Goal: Find specific page/section: Find specific page/section

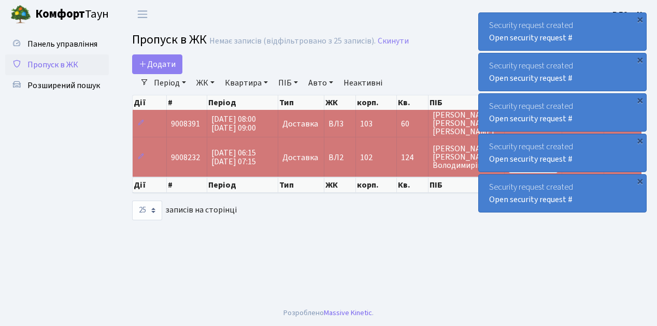
select select "25"
click at [51, 65] on span "Пропуск в ЖК" at bounding box center [52, 64] width 51 height 11
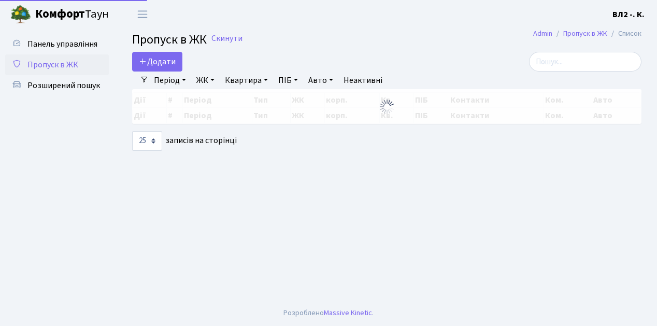
select select "25"
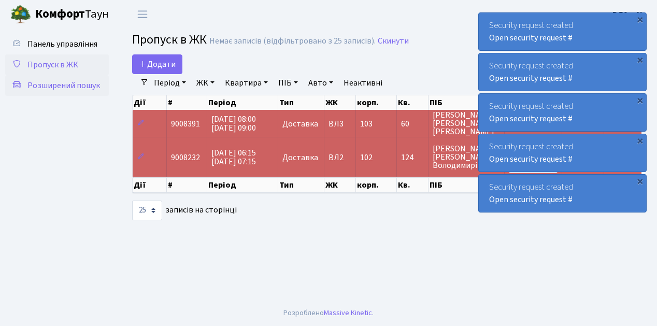
click at [70, 87] on span "Розширений пошук" at bounding box center [63, 85] width 73 height 11
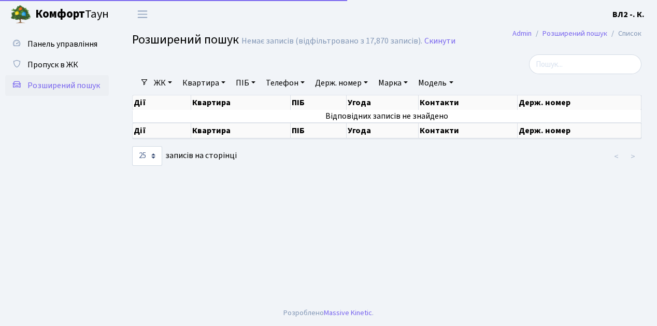
select select "25"
click at [197, 81] on link "Квартира" at bounding box center [203, 83] width 51 height 18
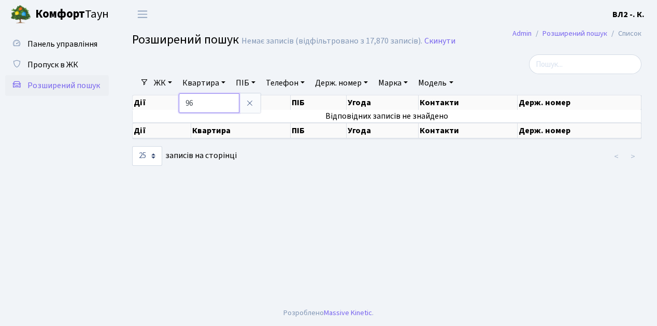
type input "96"
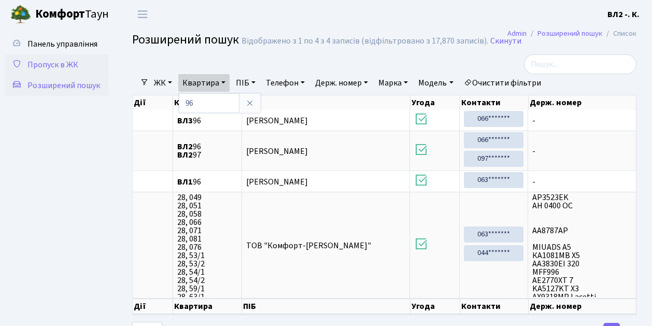
click at [65, 64] on span "Пропуск в ЖК" at bounding box center [52, 64] width 51 height 11
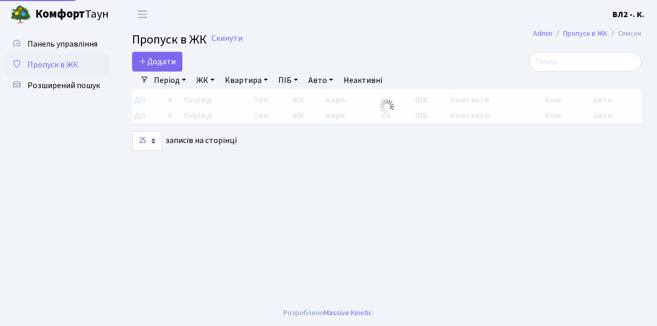
select select "25"
